Goal: Task Accomplishment & Management: Manage account settings

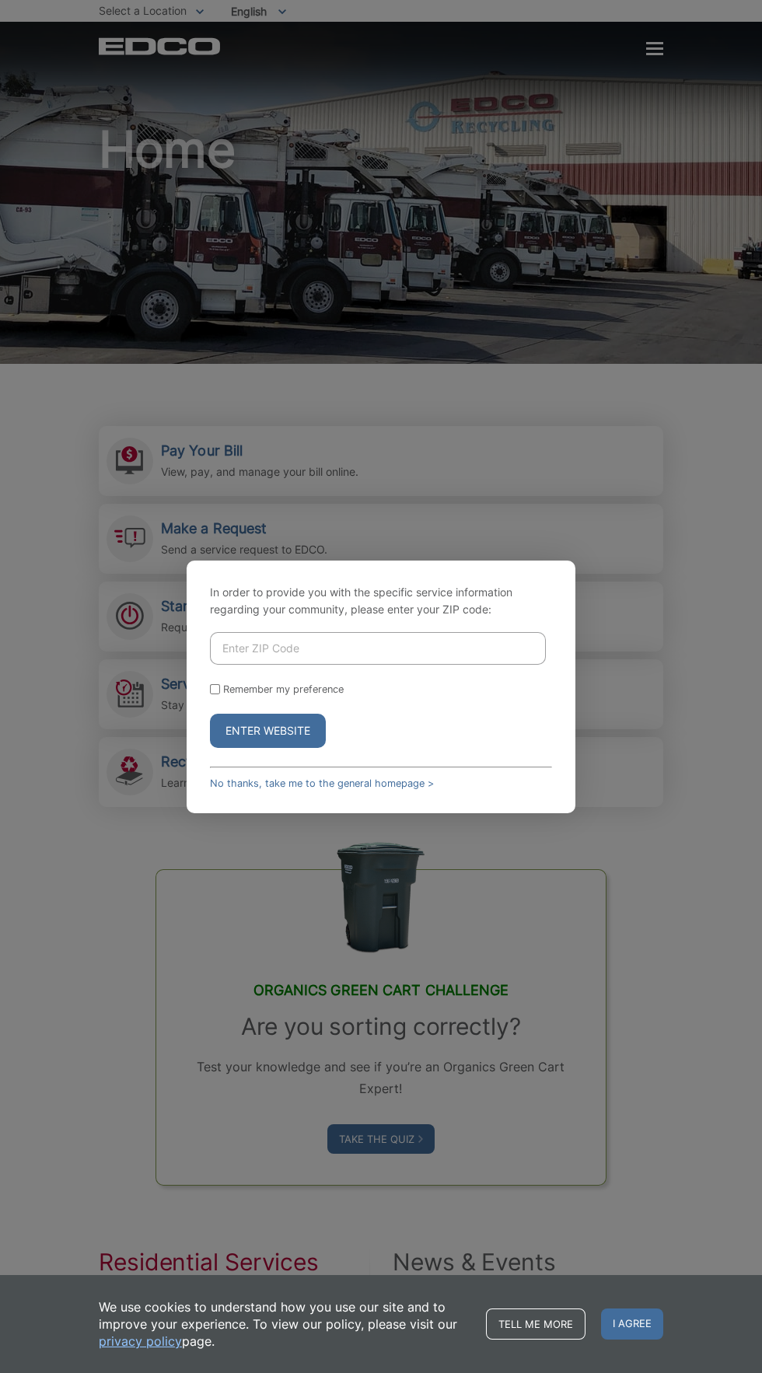
click at [114, 535] on div "In order to provide you with the specific service information regarding your co…" at bounding box center [381, 686] width 762 height 1373
click at [167, 456] on div "In order to provide you with the specific service information regarding your co…" at bounding box center [381, 686] width 762 height 1373
click at [258, 748] on button "Enter Website" at bounding box center [268, 731] width 116 height 34
click at [271, 665] on input "Enter ZIP Code" at bounding box center [378, 648] width 336 height 33
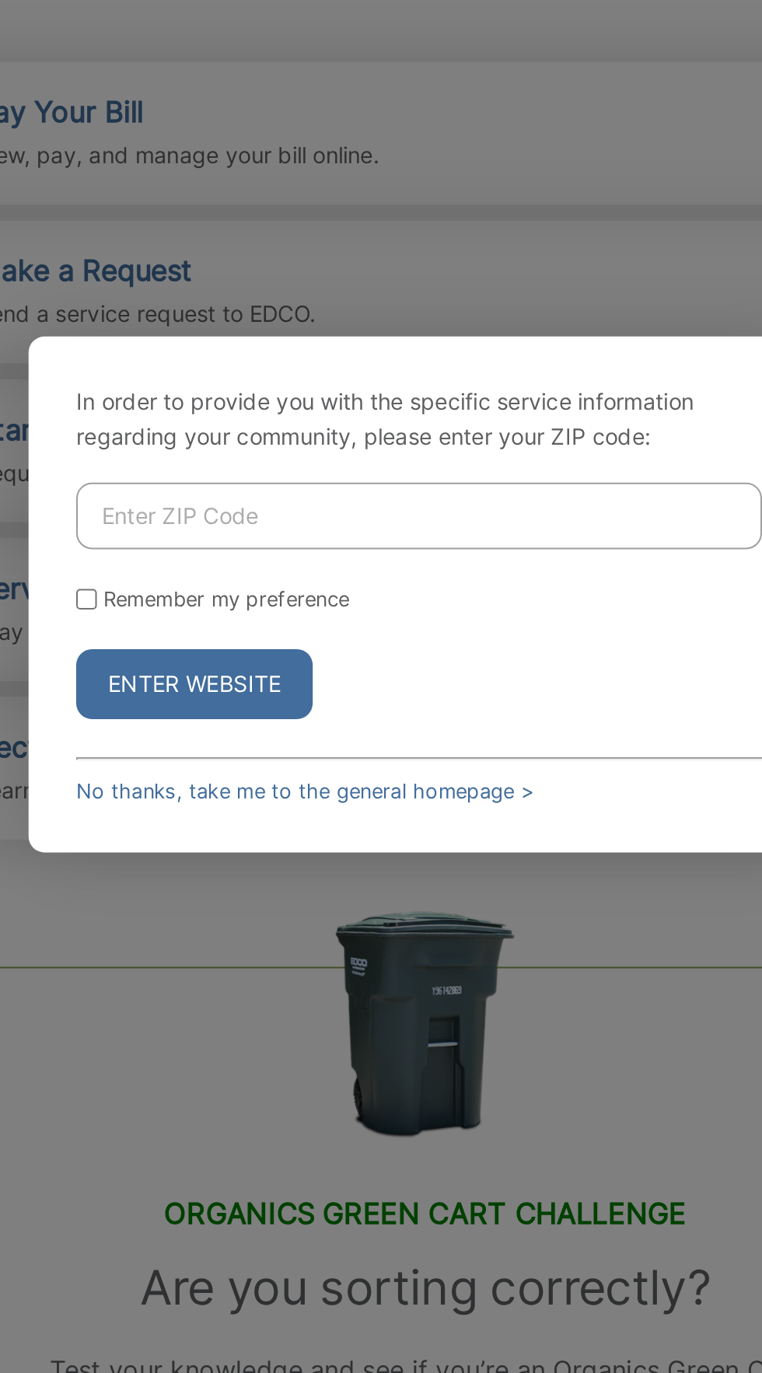
type input "91932"
click at [267, 748] on button "Enter Website" at bounding box center [268, 731] width 116 height 34
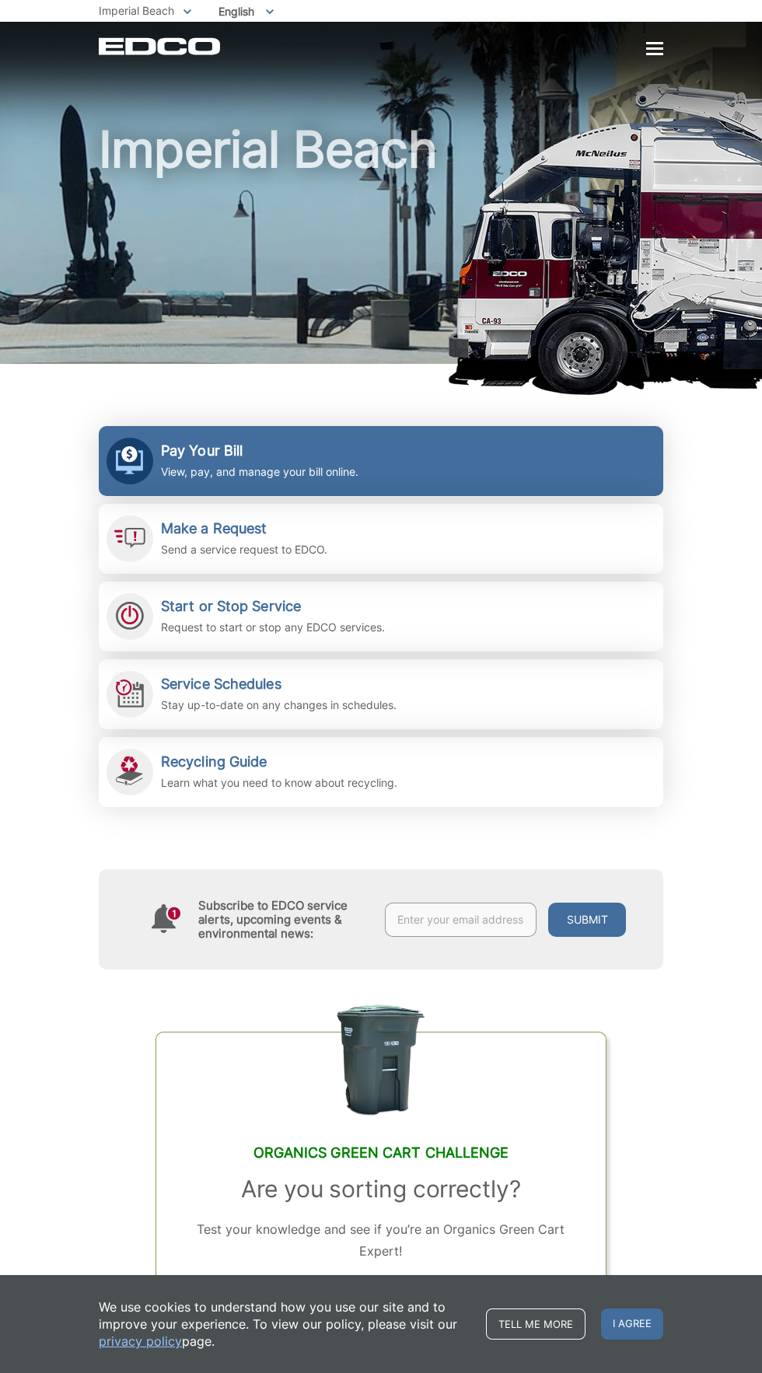
click at [187, 462] on div "Pay Your Bill View, pay, and manage your bill online." at bounding box center [260, 461] width 198 height 38
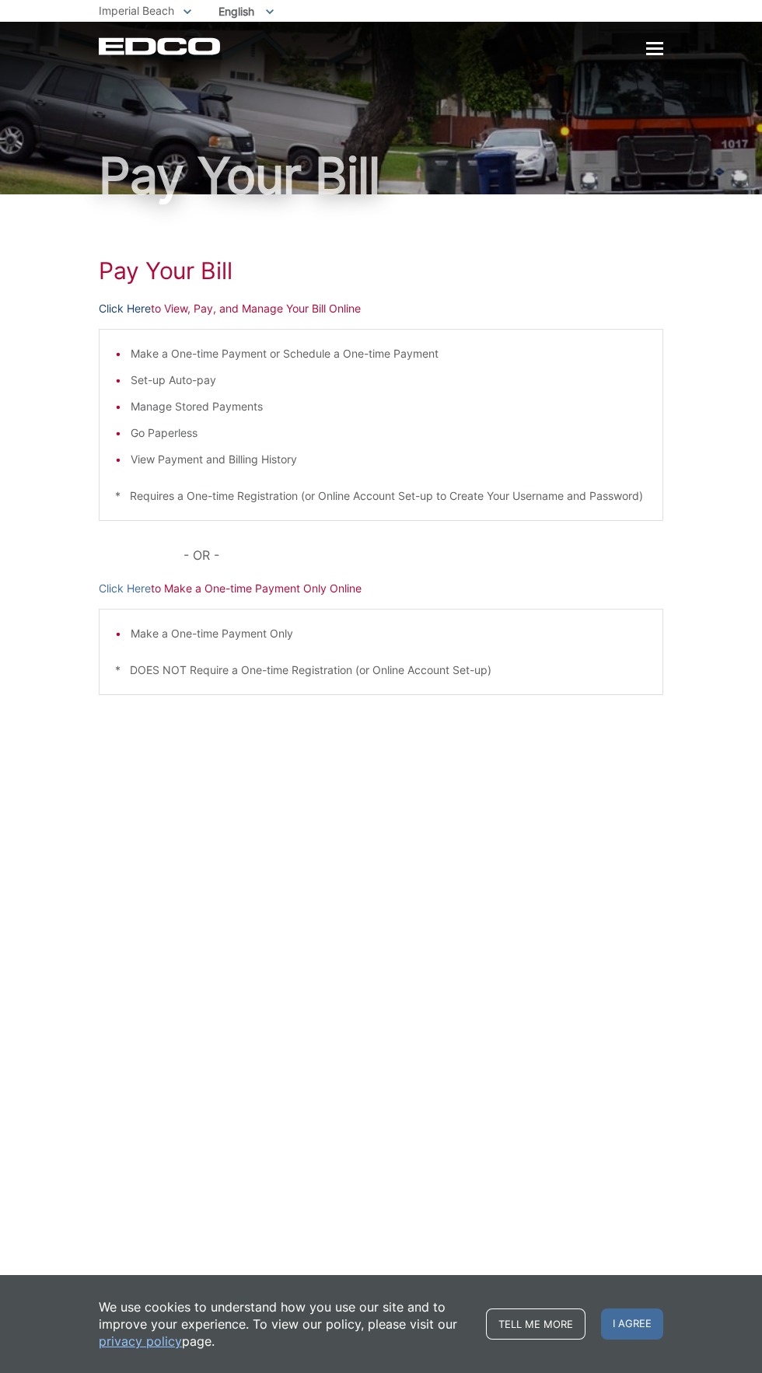
click at [119, 317] on link "Click Here" at bounding box center [125, 308] width 52 height 17
